Goal: Information Seeking & Learning: Understand process/instructions

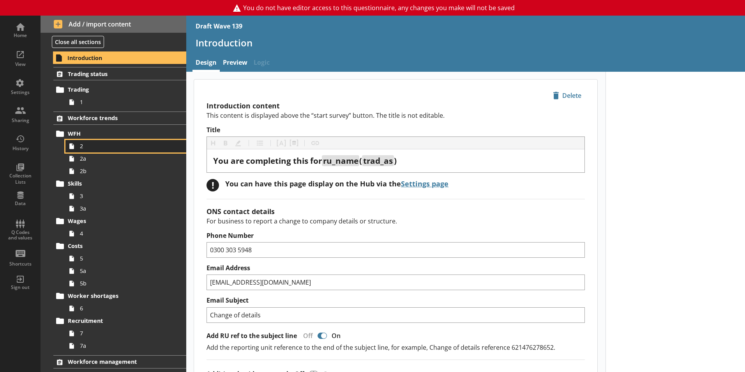
click at [111, 148] on span "2" at bounding box center [123, 145] width 87 height 7
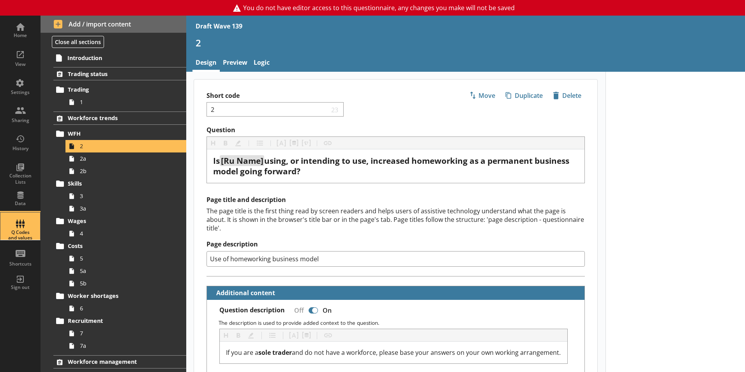
click at [21, 235] on div "Q Codes and values" at bounding box center [20, 235] width 27 height 11
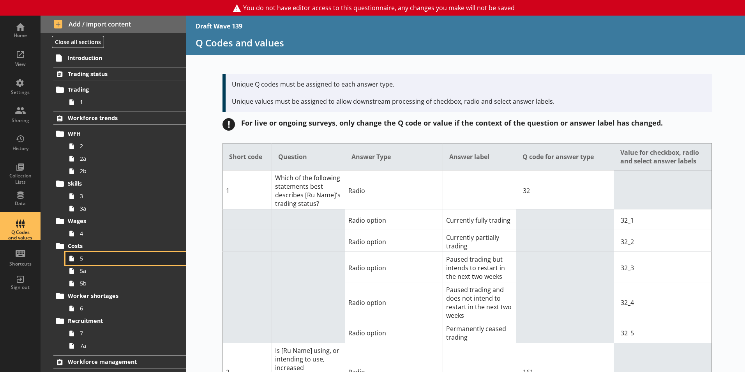
click at [97, 261] on span "5" at bounding box center [123, 258] width 87 height 7
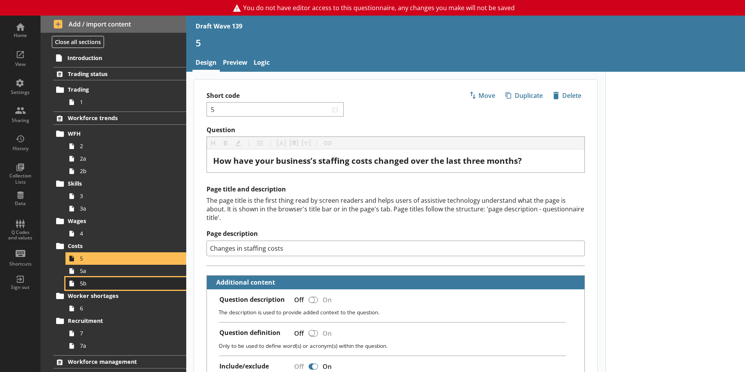
click at [99, 279] on link "5b" at bounding box center [125, 283] width 121 height 12
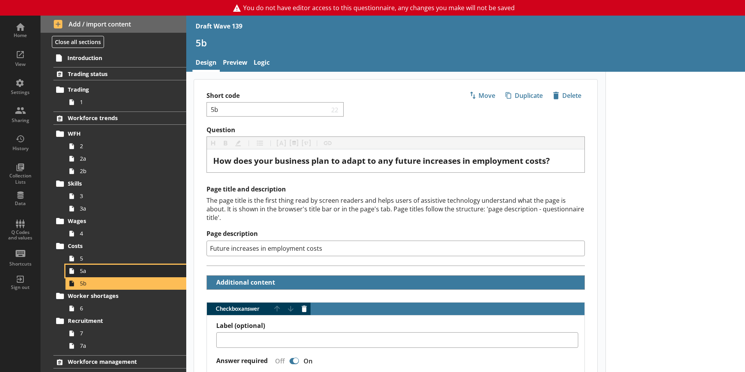
click at [85, 269] on span "5a" at bounding box center [123, 270] width 87 height 7
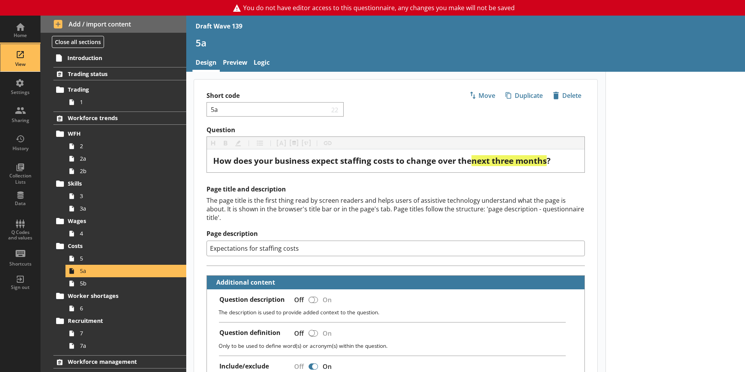
click at [19, 53] on div "View" at bounding box center [20, 57] width 27 height 27
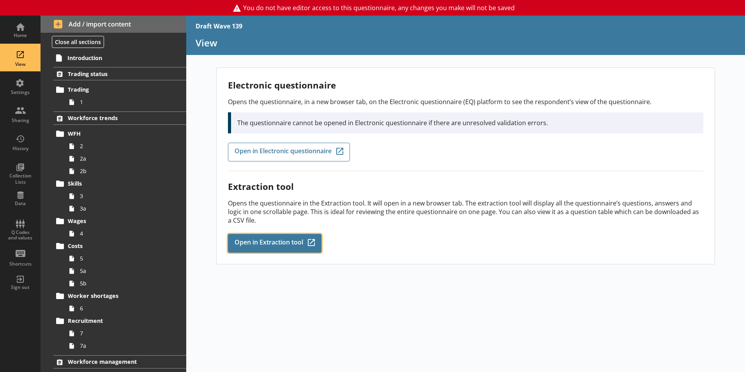
click at [299, 241] on span "Open in Extraction tool" at bounding box center [269, 243] width 69 height 9
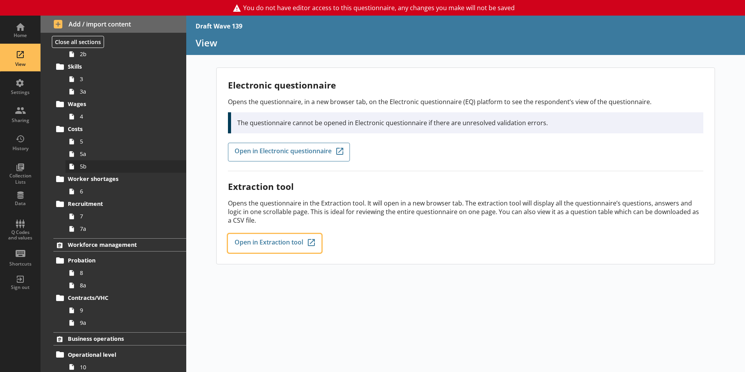
scroll to position [234, 0]
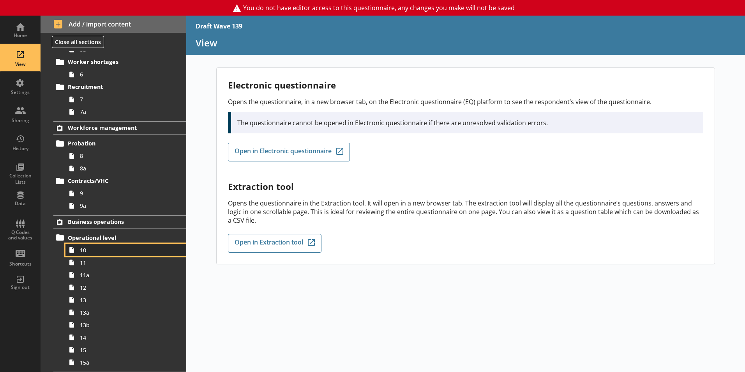
click at [87, 256] on link "10" at bounding box center [125, 250] width 121 height 12
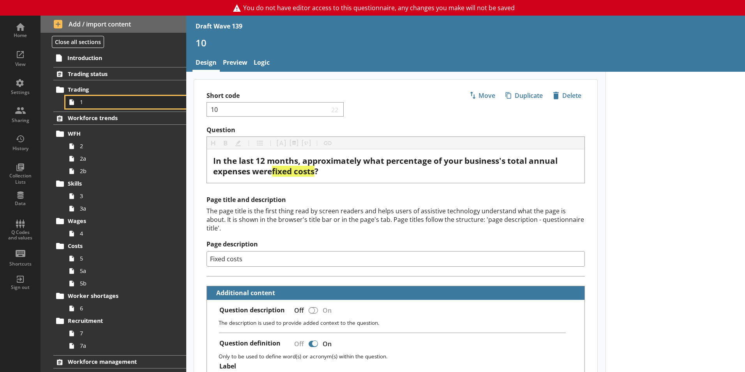
click at [120, 98] on link "1" at bounding box center [125, 102] width 121 height 12
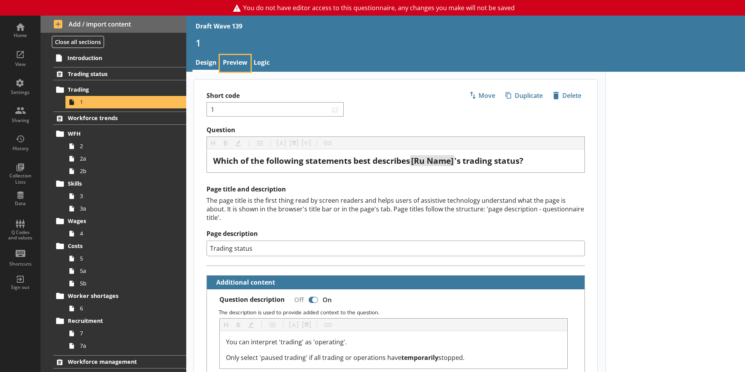
click at [225, 62] on link "Preview" at bounding box center [235, 63] width 31 height 17
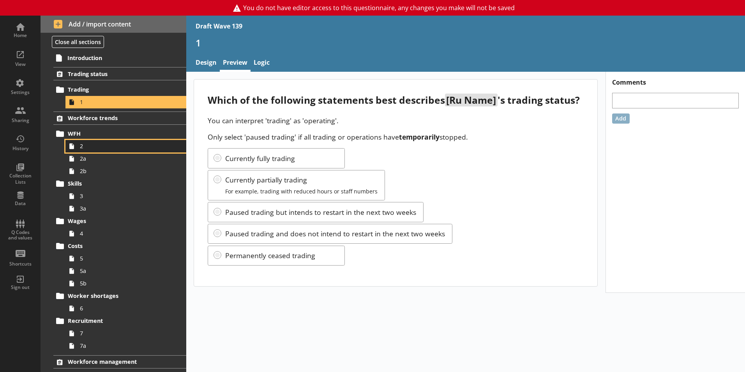
click at [122, 145] on span "2" at bounding box center [123, 145] width 87 height 7
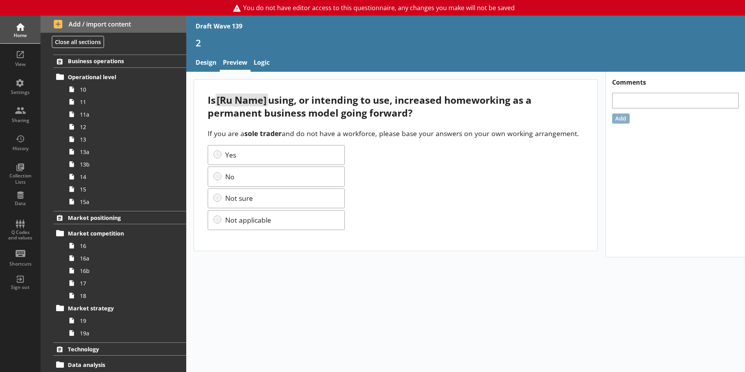
scroll to position [390, 0]
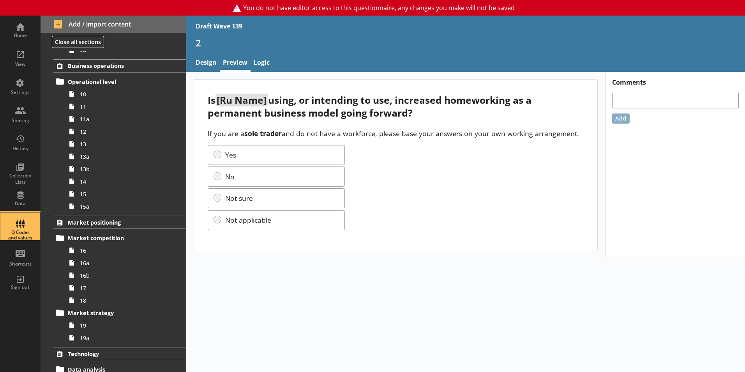
click at [24, 228] on div "Q Codes and values" at bounding box center [20, 225] width 27 height 27
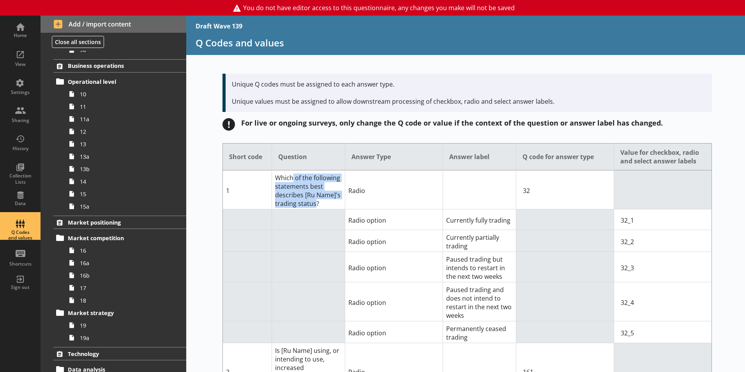
drag, startPoint x: 289, startPoint y: 176, endPoint x: 313, endPoint y: 200, distance: 33.9
click at [313, 200] on td "Which of the following statements best describes [Ru Name]'s trading status?" at bounding box center [308, 189] width 73 height 39
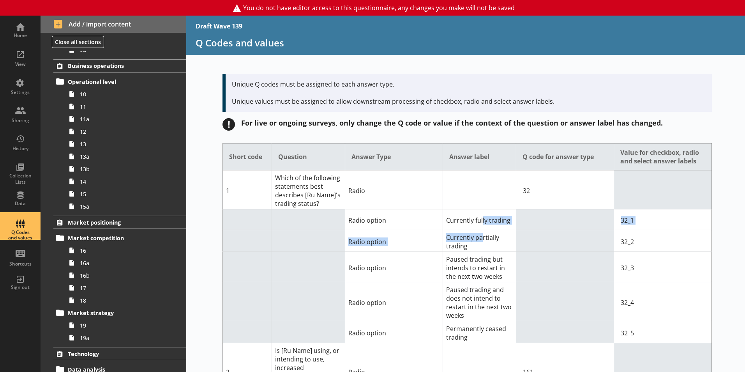
drag, startPoint x: 479, startPoint y: 235, endPoint x: 480, endPoint y: 241, distance: 5.9
drag, startPoint x: 480, startPoint y: 241, endPoint x: 536, endPoint y: 256, distance: 58.4
click at [536, 256] on td at bounding box center [565, 266] width 98 height 30
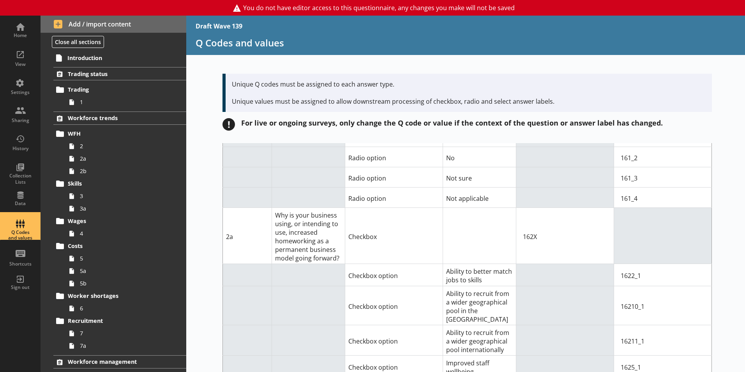
drag, startPoint x: 739, startPoint y: 160, endPoint x: 745, endPoint y: 146, distance: 15.6
click at [745, 146] on html "You do not have editor access to this questionnaire, any changes you make will …" at bounding box center [372, 186] width 745 height 372
click at [84, 100] on span "1" at bounding box center [123, 101] width 87 height 7
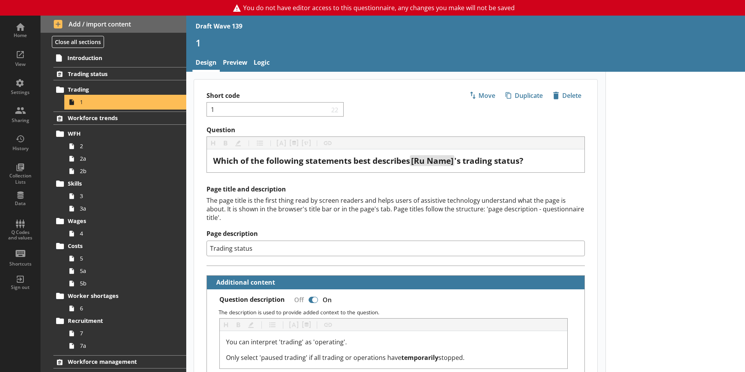
type textarea "x"
click at [239, 61] on link "Preview" at bounding box center [235, 63] width 31 height 17
